Goal: Ask a question

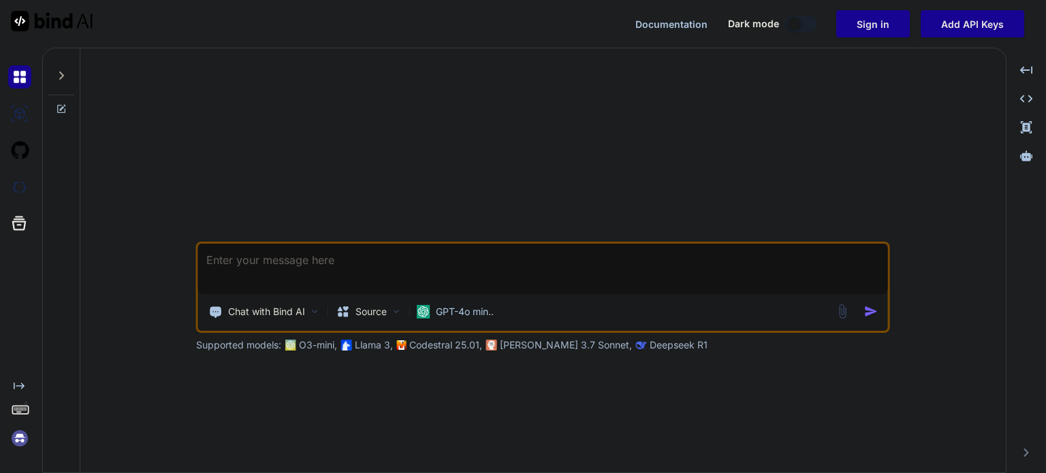
click at [454, 264] on textarea at bounding box center [543, 269] width 690 height 50
click at [463, 320] on div "GPT-4o min.." at bounding box center [455, 311] width 88 height 27
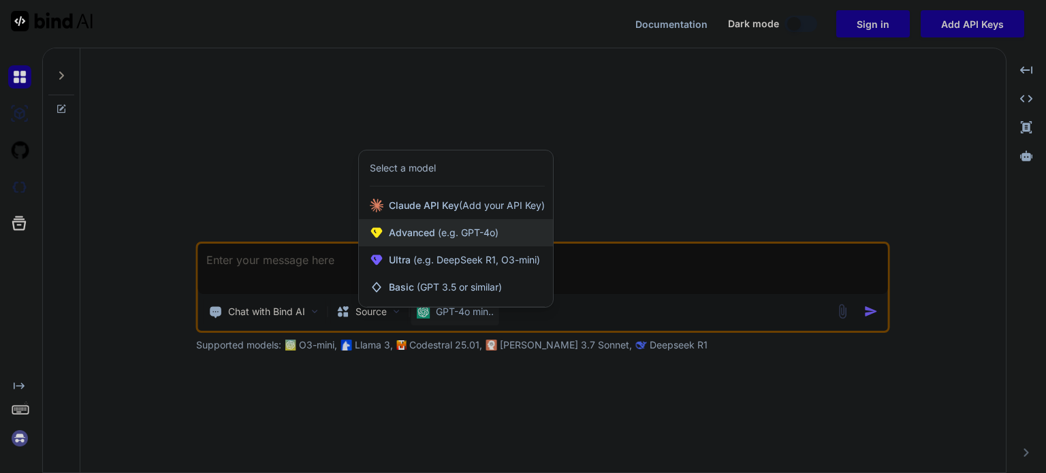
click at [474, 231] on span "(e.g. GPT-4o)" at bounding box center [466, 233] width 63 height 12
type textarea "x"
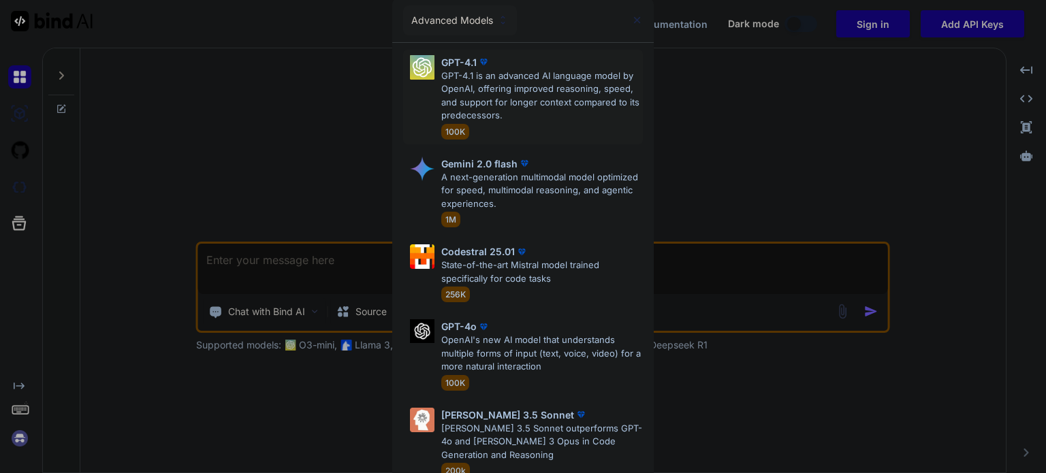
click at [478, 67] on img at bounding box center [484, 62] width 14 height 14
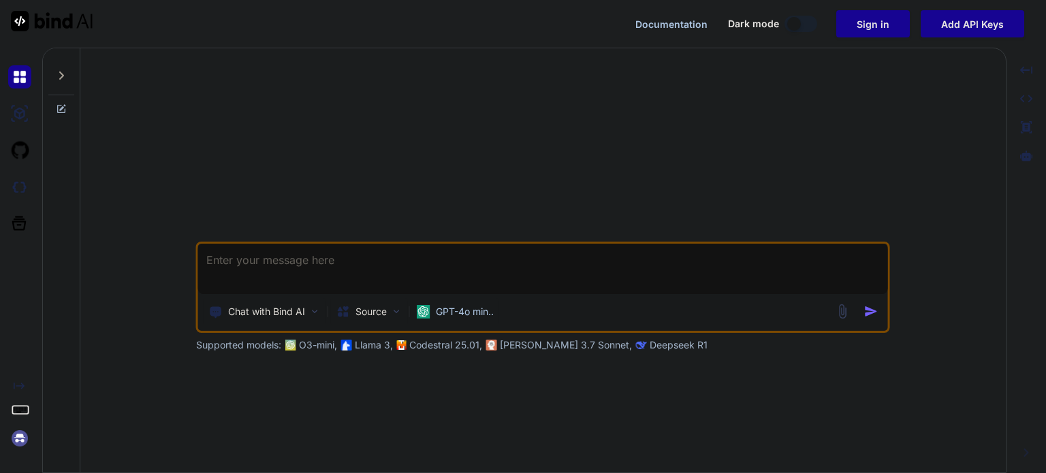
type textarea "x"
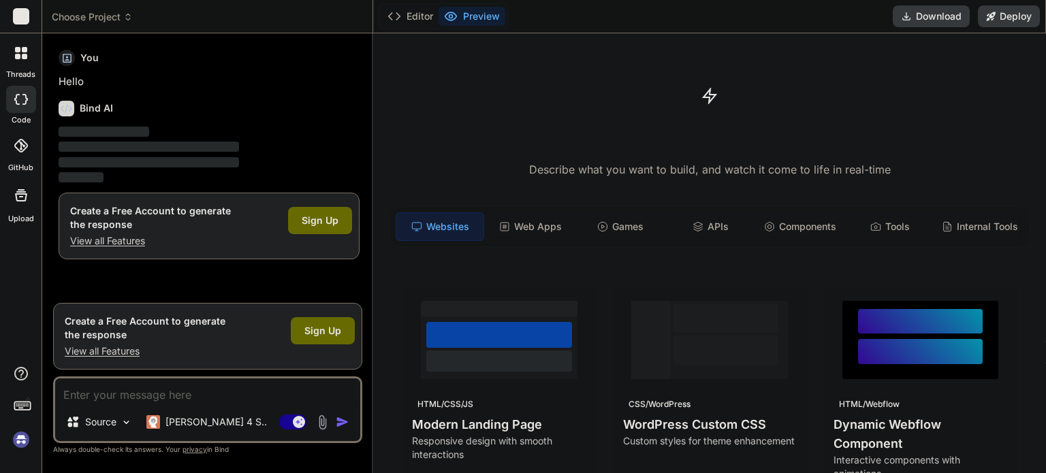
type textarea "x"
drag, startPoint x: 121, startPoint y: 328, endPoint x: 187, endPoint y: 326, distance: 66.8
click at [177, 326] on h1 "Create a Free Account to generate the response" at bounding box center [145, 328] width 161 height 27
click at [187, 326] on h1 "Create a Free Account to generate the response" at bounding box center [145, 328] width 161 height 27
